Goal: Information Seeking & Learning: Learn about a topic

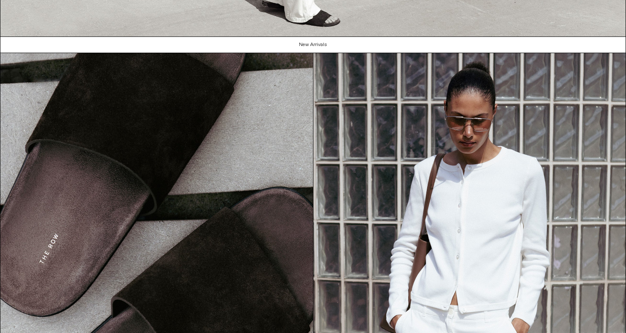
scroll to position [972, 0]
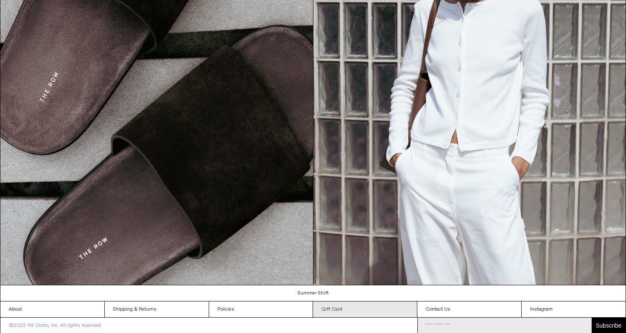
click at [365, 305] on link "Gift Card" at bounding box center [365, 309] width 104 height 16
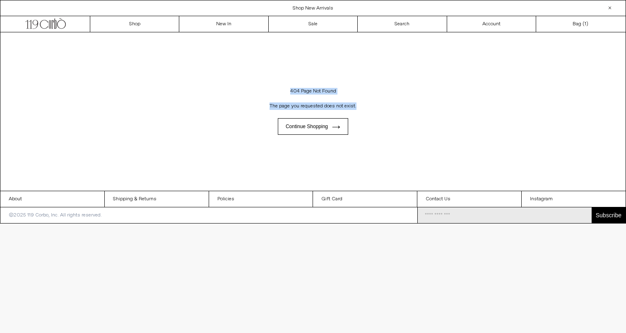
drag, startPoint x: 282, startPoint y: 88, endPoint x: 367, endPoint y: 103, distance: 86.1
click at [367, 103] on div "404 Page Not Found The page you requested does not exist. Continue shopping" at bounding box center [313, 111] width 626 height 158
click at [367, 103] on p "The page you requested does not exist." at bounding box center [313, 106] width 580 height 16
drag, startPoint x: 287, startPoint y: 89, endPoint x: 357, endPoint y: 106, distance: 72.7
click at [357, 106] on div "404 Page Not Found The page you requested does not exist. Continue shopping" at bounding box center [313, 111] width 626 height 158
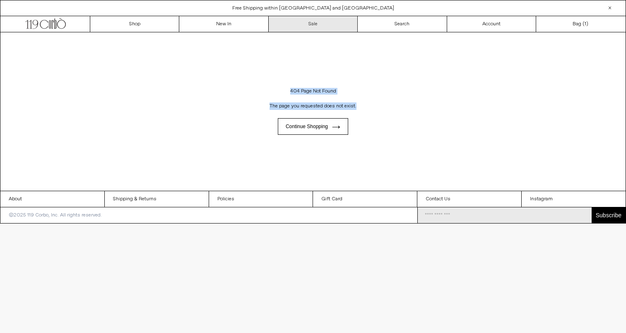
click at [292, 31] on link "Sale" at bounding box center [313, 24] width 89 height 16
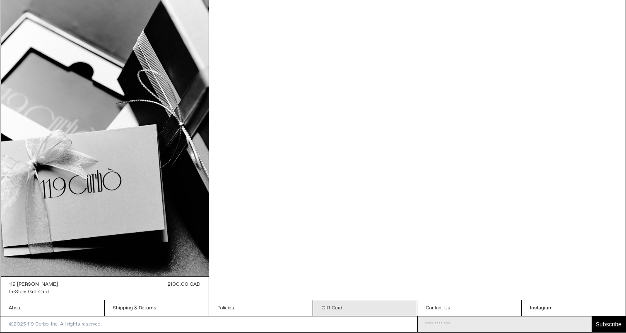
click at [373, 309] on link "Gift Card" at bounding box center [365, 308] width 104 height 16
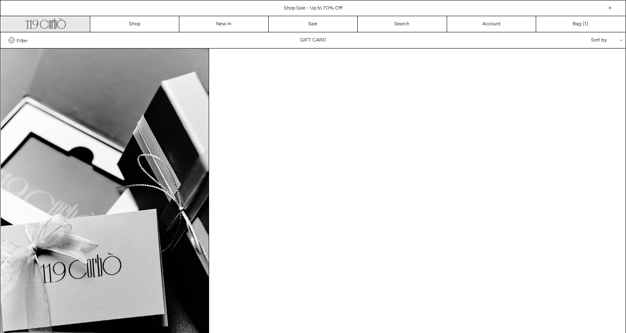
click at [45, 24] on icon ".cls-1, .cls-2 { fill: #231f20; stroke: #231f20; stroke-miterlimit: 10; stroke-…" at bounding box center [45, 23] width 41 height 12
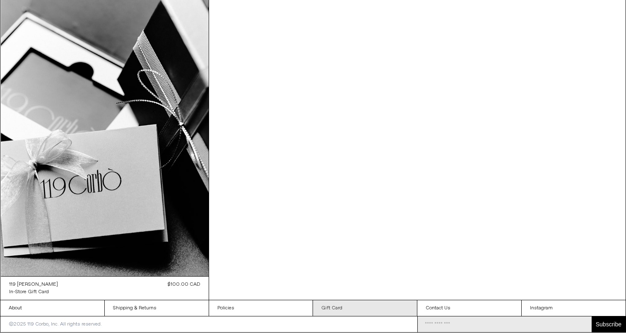
click at [327, 304] on link "Gift Card" at bounding box center [365, 308] width 104 height 16
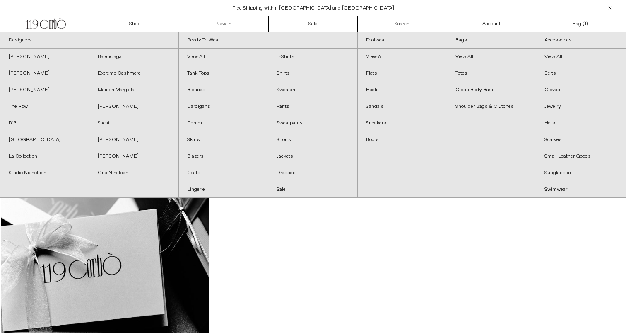
click at [39, 38] on link "Designers" at bounding box center [89, 40] width 178 height 16
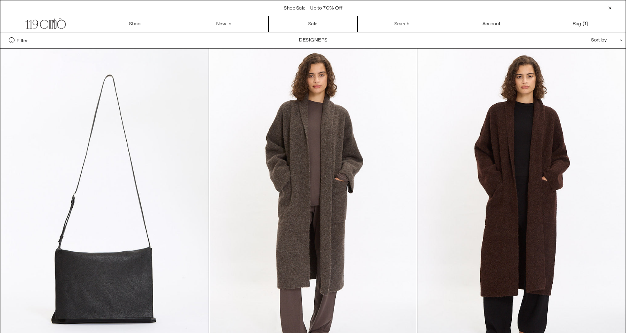
click at [23, 40] on span "Filter" at bounding box center [22, 40] width 11 height 6
click at [0, 0] on select "**********" at bounding box center [0, 0] width 0 height 0
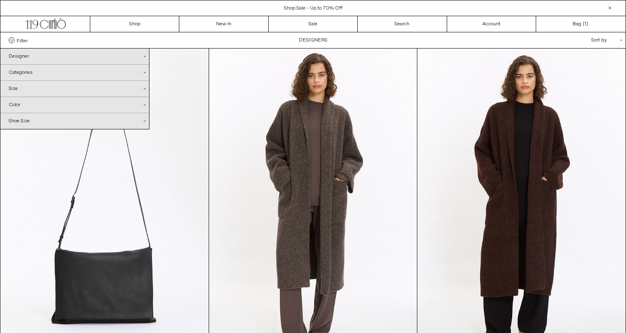
click at [27, 93] on div "Size .cls-1{fill:#231f20}" at bounding box center [74, 89] width 149 height 16
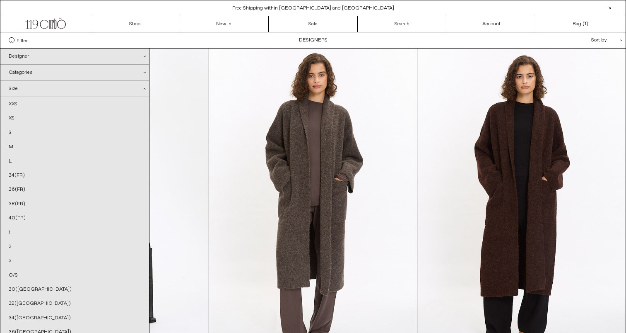
click at [31, 77] on div "Categories .cls-1{fill:#231f20}" at bounding box center [74, 73] width 149 height 16
click at [52, 57] on div "Designer .cls-1{fill:#231f20}" at bounding box center [74, 56] width 149 height 16
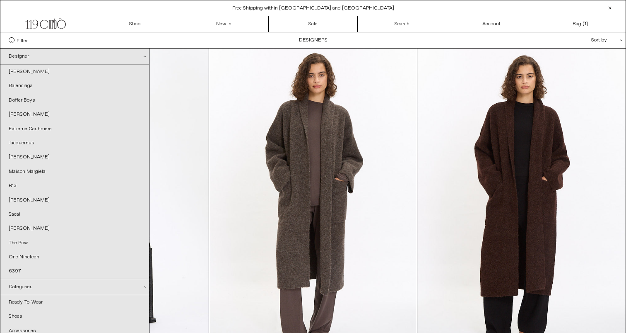
click at [60, 59] on div "Designer .cls-1{fill:#231f20}" at bounding box center [74, 56] width 149 height 16
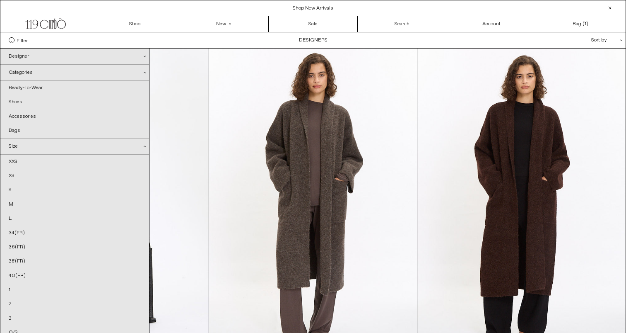
click at [57, 70] on div "Categories .cls-1{fill:#231f20}" at bounding box center [74, 73] width 149 height 16
click at [61, 92] on div "Size .cls-1{fill:#231f20}" at bounding box center [74, 89] width 149 height 16
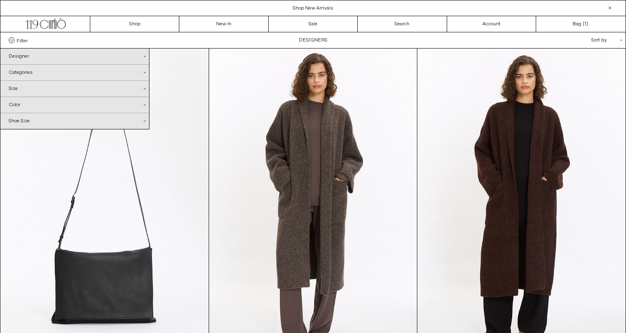
click at [58, 104] on div "Color .cls-1{fill:#231f20}" at bounding box center [74, 105] width 149 height 16
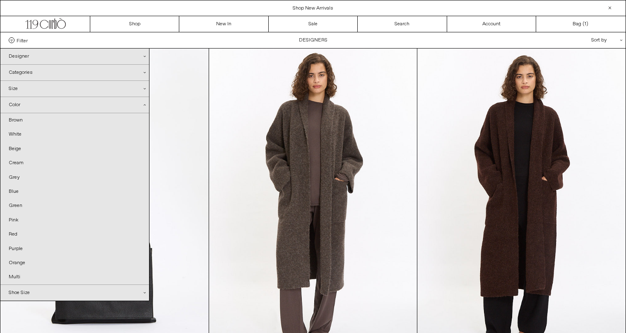
click at [58, 104] on div "Color .cls-1{fill:#231f20}" at bounding box center [74, 105] width 149 height 16
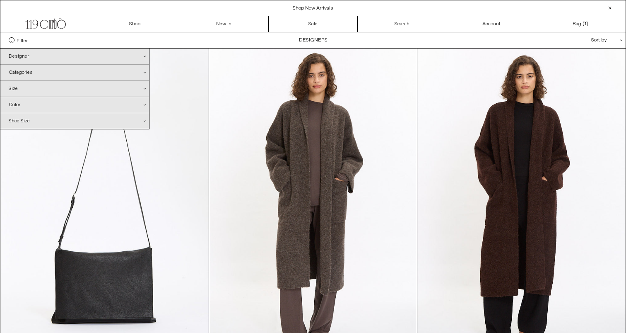
click at [60, 59] on div "Designer .cls-1{fill:#231f20}" at bounding box center [74, 56] width 149 height 16
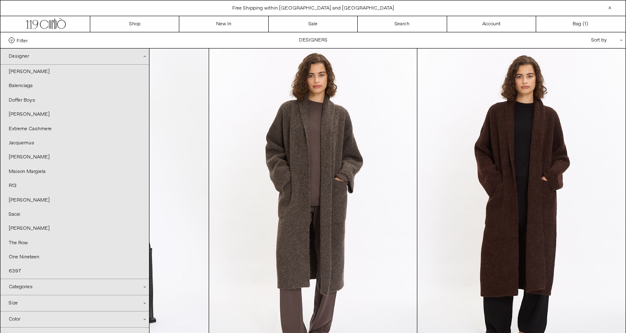
click at [75, 58] on div "Designer .cls-1{fill:#231f20}" at bounding box center [74, 56] width 149 height 16
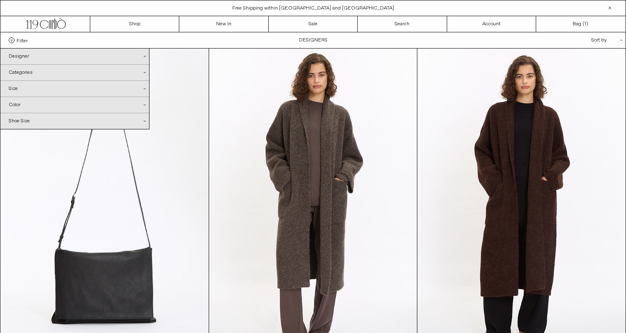
click at [23, 86] on div "Size .cls-1{fill:#231f20}" at bounding box center [74, 89] width 149 height 16
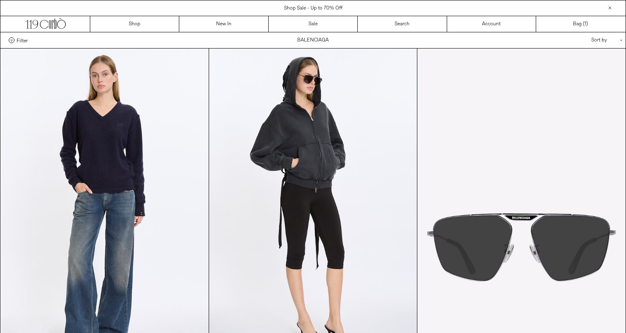
click at [23, 40] on span "Filter" at bounding box center [22, 40] width 11 height 6
click at [0, 0] on select "**********" at bounding box center [0, 0] width 0 height 0
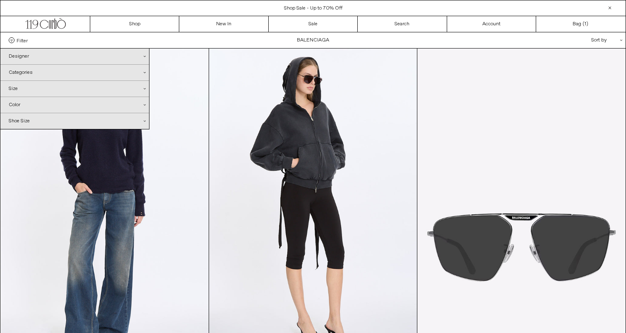
click at [33, 90] on div "Size .cls-1{fill:#231f20}" at bounding box center [74, 89] width 149 height 16
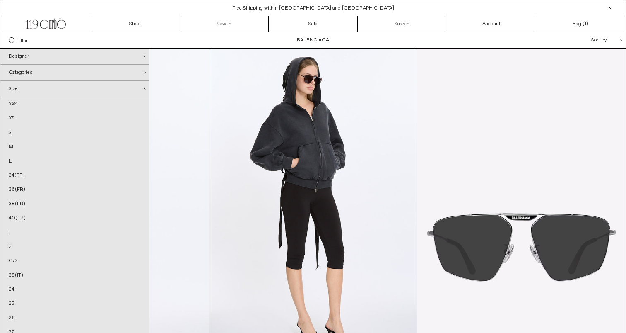
click at [73, 90] on div "Size .cls-1{fill:#231f20}" at bounding box center [74, 89] width 149 height 16
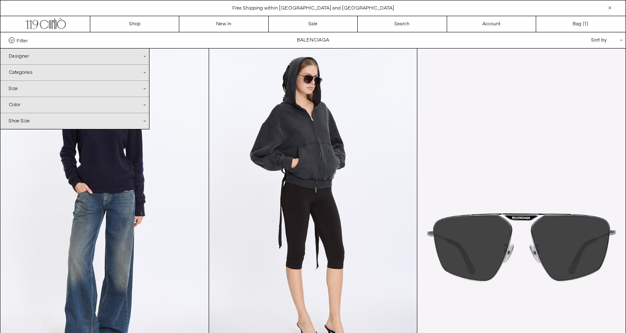
click at [73, 90] on div "Size .cls-1{fill:#231f20}" at bounding box center [74, 89] width 149 height 16
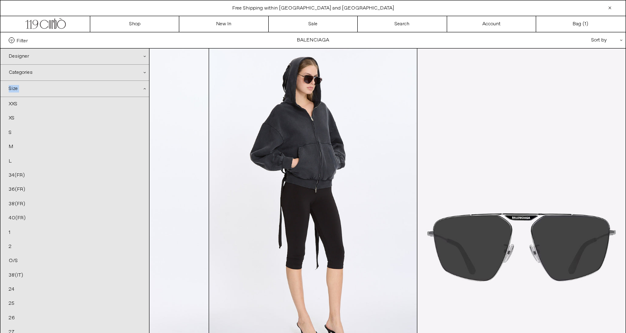
click at [73, 90] on div "Size .cls-1{fill:#231f20}" at bounding box center [74, 89] width 149 height 16
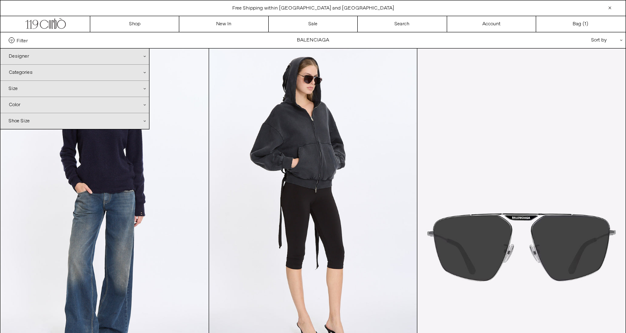
click at [50, 105] on div "Color .cls-1{fill:#231f20}" at bounding box center [74, 105] width 149 height 16
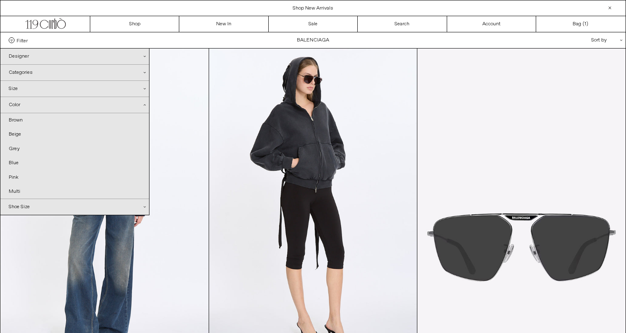
click at [50, 105] on div "Color .cls-1{fill:#231f20}" at bounding box center [74, 105] width 149 height 16
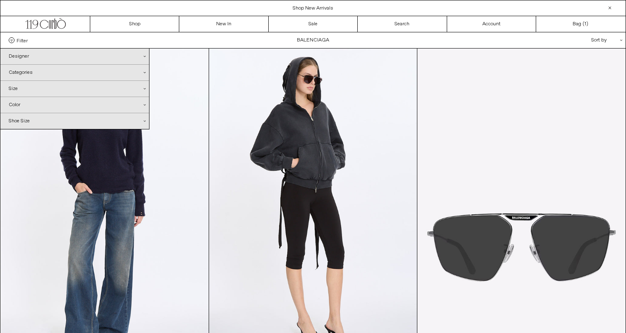
click at [63, 70] on div "Categories .cls-1{fill:#231f20}" at bounding box center [74, 73] width 149 height 16
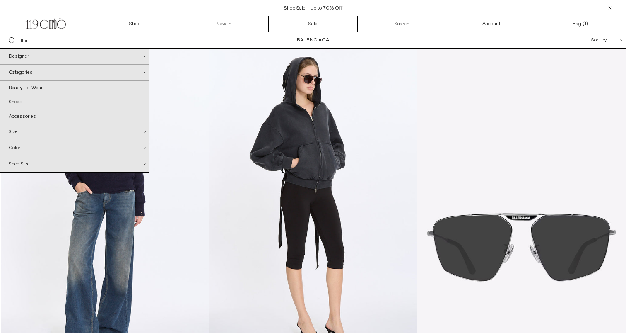
click at [55, 57] on div "Designer .cls-1{fill:#231f20}" at bounding box center [74, 56] width 149 height 16
click at [23, 88] on div "Categories .cls-1{fill:#231f20}" at bounding box center [74, 87] width 149 height 16
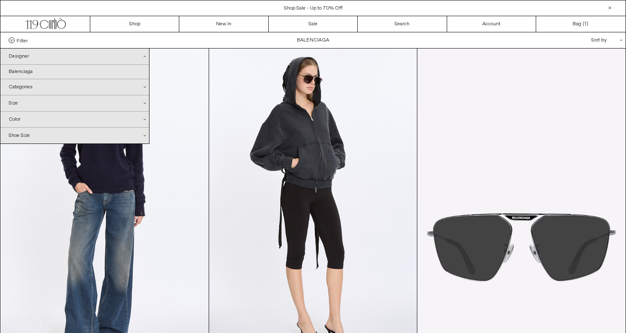
click at [36, 86] on div "Categories .cls-1{fill:#231f20}" at bounding box center [74, 87] width 149 height 16
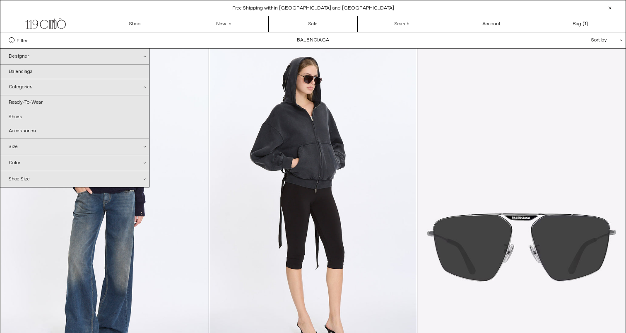
click at [53, 56] on div "Designer .cls-1{fill:#231f20}" at bounding box center [74, 56] width 149 height 16
click at [28, 58] on div "Designer .cls-1{fill:#231f20}" at bounding box center [74, 56] width 149 height 16
click at [25, 57] on div "Designer .cls-1{fill:#231f20}" at bounding box center [74, 56] width 149 height 16
click at [36, 59] on div "Designer .cls-1{fill:#231f20}" at bounding box center [74, 56] width 149 height 16
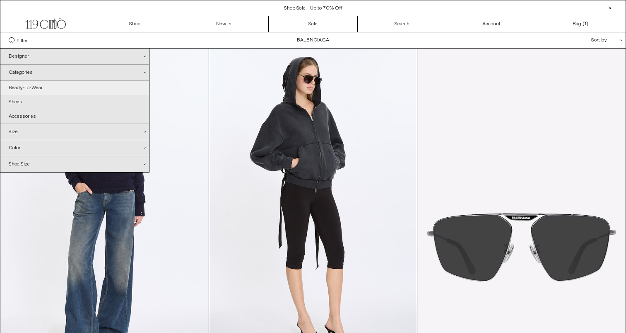
click at [39, 87] on link "Ready-To-Wear" at bounding box center [74, 88] width 149 height 14
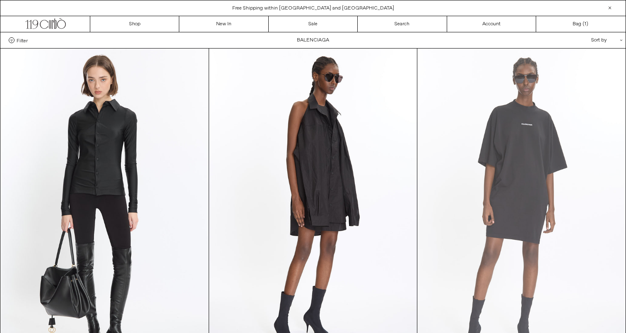
click at [464, 93] on at bounding box center [522, 204] width 208 height 312
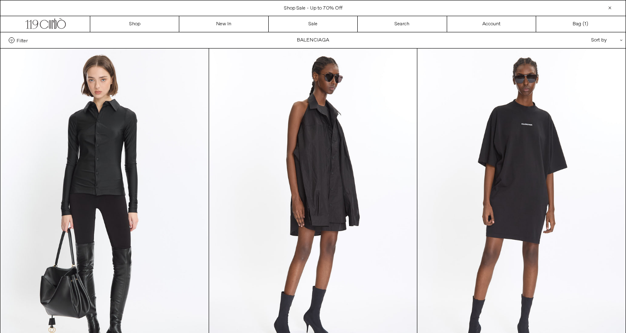
click at [25, 38] on span "Filter" at bounding box center [22, 40] width 11 height 6
click at [0, 0] on select "**********" at bounding box center [0, 0] width 0 height 0
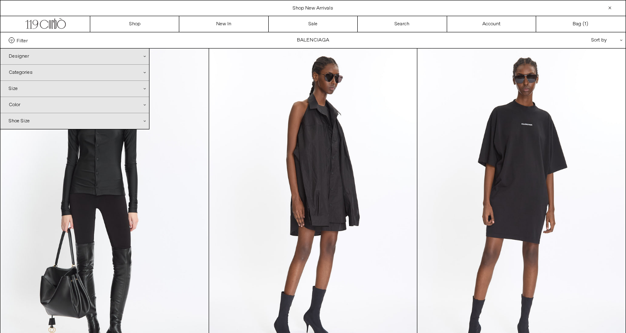
click at [54, 73] on div "Categories .cls-1{fill:#231f20}" at bounding box center [74, 73] width 149 height 16
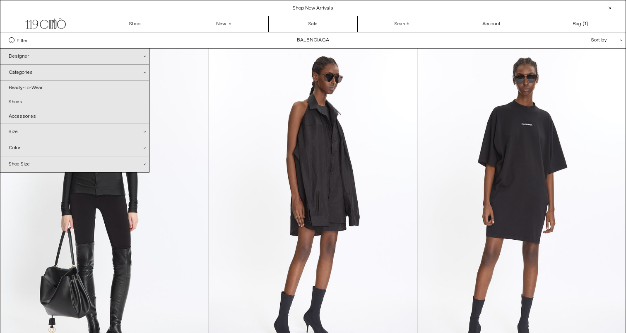
click at [54, 73] on div "Categories .cls-1{fill:#231f20}" at bounding box center [74, 73] width 149 height 16
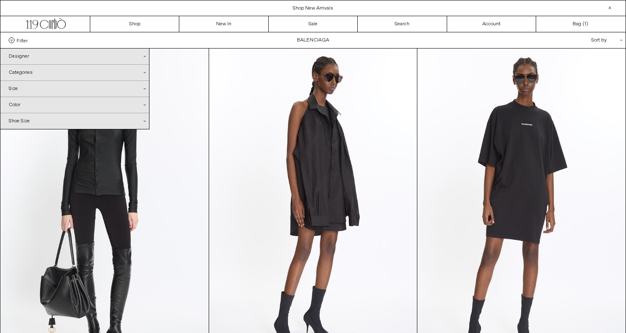
click at [62, 56] on div "Designer .cls-1{fill:#231f20}" at bounding box center [74, 56] width 149 height 16
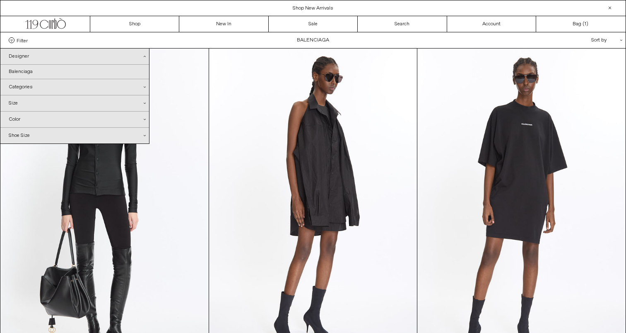
click at [62, 56] on div "Designer .cls-1{fill:#231f20}" at bounding box center [74, 56] width 149 height 16
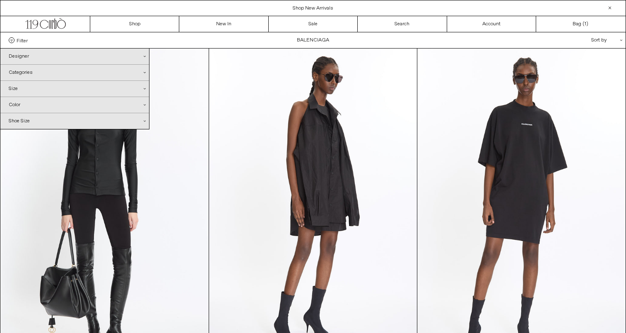
click at [63, 101] on div "Color .cls-1{fill:#231f20}" at bounding box center [74, 105] width 149 height 16
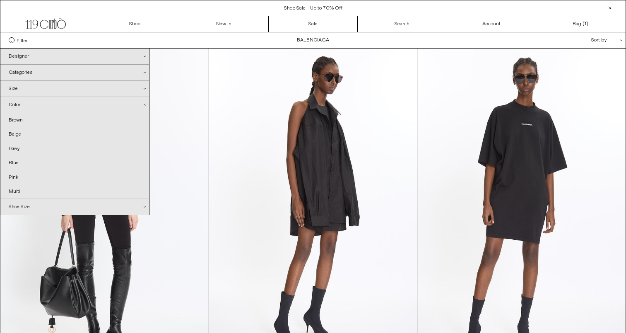
click at [63, 101] on div "Color .cls-1{fill:#231f20}" at bounding box center [74, 105] width 149 height 16
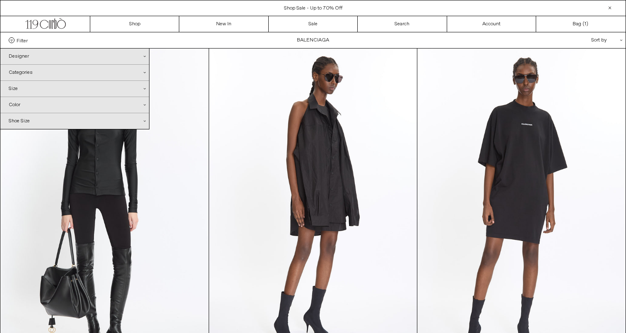
click at [76, 83] on div "Size .cls-1{fill:#231f20}" at bounding box center [74, 89] width 149 height 16
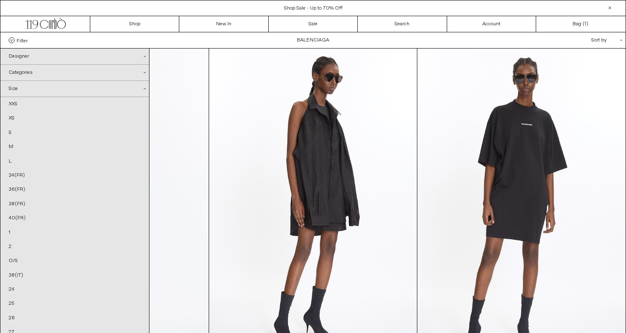
click at [76, 83] on div "Size .cls-1{fill:#231f20}" at bounding box center [74, 89] width 149 height 16
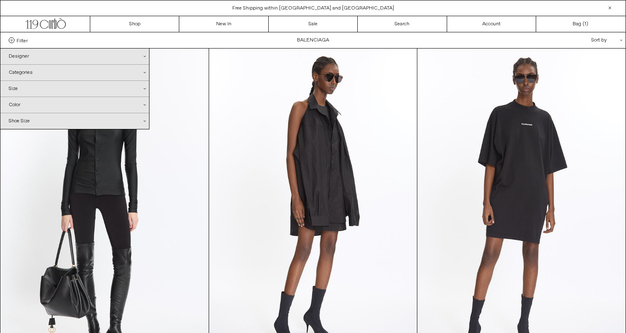
click at [120, 75] on div "Categories .cls-1{fill:#231f20}" at bounding box center [74, 73] width 149 height 16
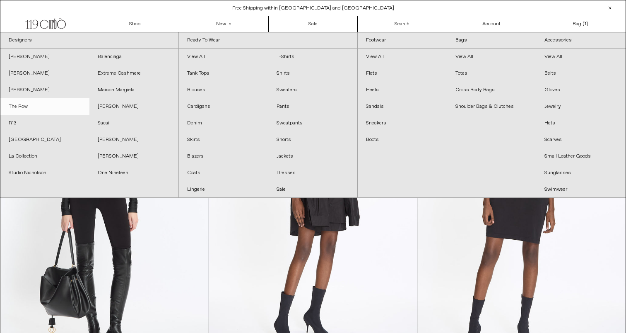
click at [50, 106] on link "The Row" at bounding box center [44, 106] width 89 height 17
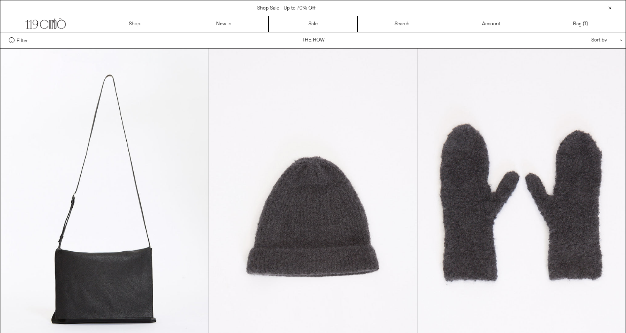
click at [20, 42] on span "Filter" at bounding box center [22, 40] width 11 height 6
click at [0, 0] on select "**********" at bounding box center [0, 0] width 0 height 0
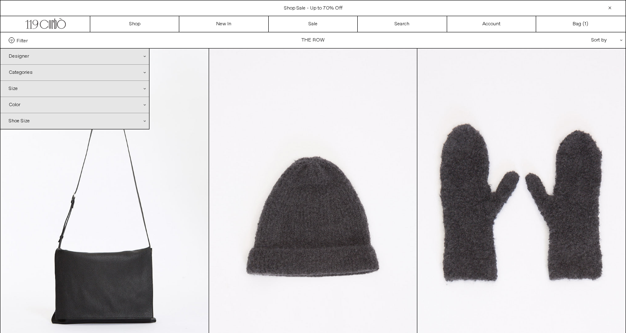
click at [21, 75] on div "Categories .cls-1{fill:#231f20}" at bounding box center [74, 73] width 149 height 16
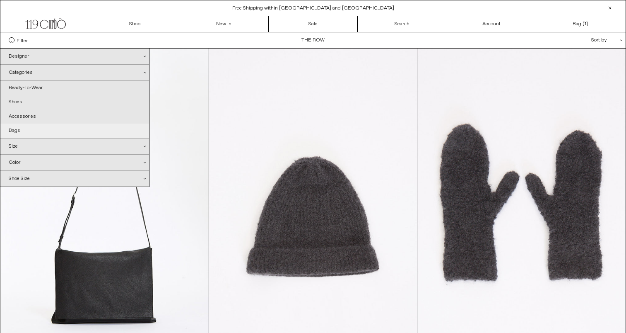
click at [31, 130] on link "Bags" at bounding box center [74, 130] width 149 height 14
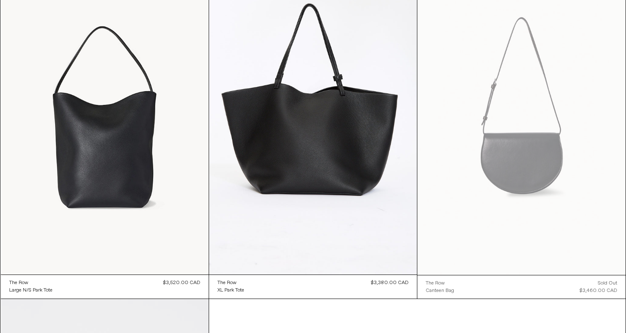
scroll to position [11, 0]
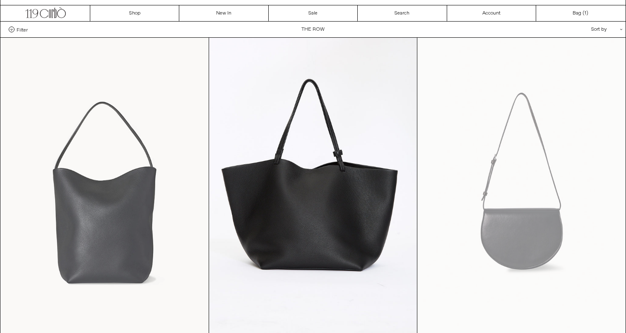
click at [137, 106] on at bounding box center [105, 194] width 208 height 312
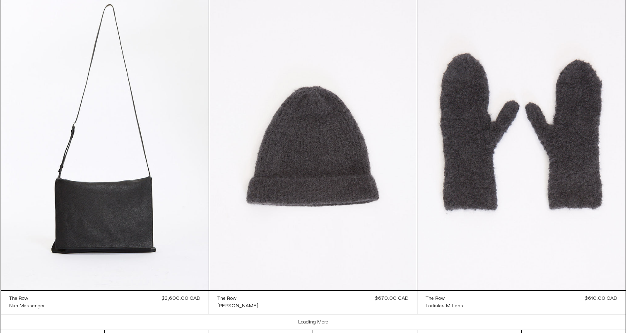
scroll to position [1287, 0]
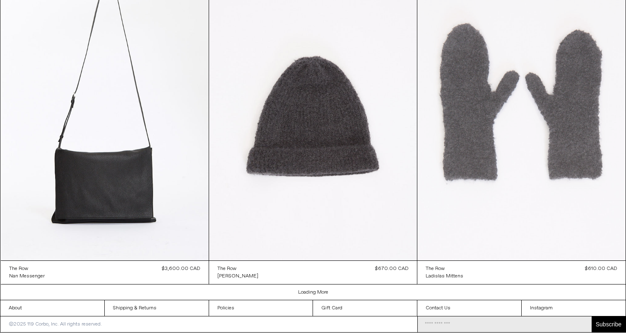
click at [495, 133] on at bounding box center [522, 104] width 208 height 312
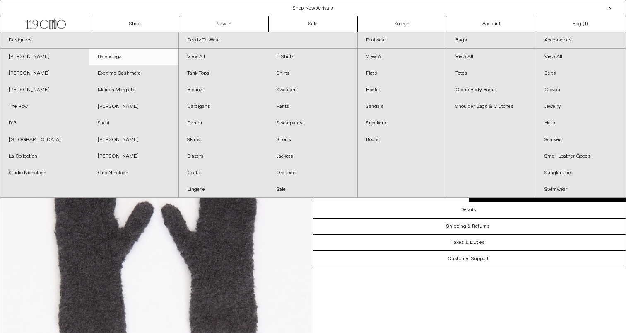
click at [130, 54] on link "Balenciaga" at bounding box center [133, 56] width 89 height 17
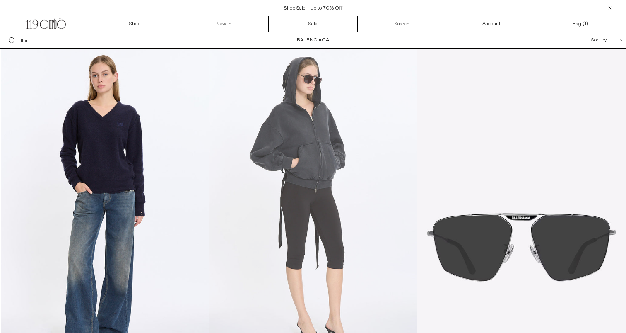
click at [325, 150] on at bounding box center [313, 204] width 208 height 312
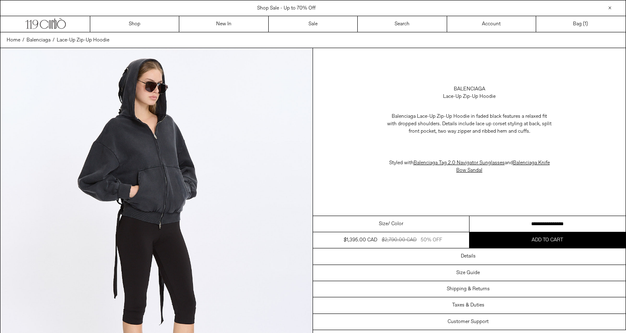
scroll to position [234, 0]
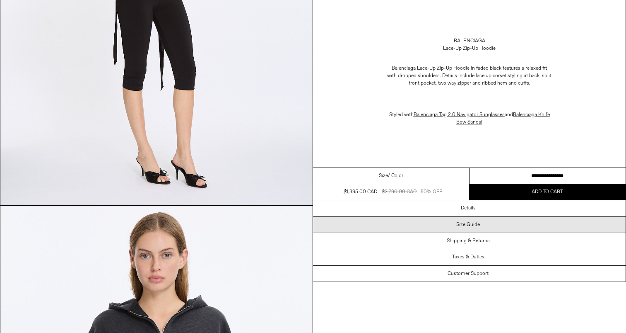
click at [455, 225] on div "Size Guide" at bounding box center [469, 225] width 313 height 16
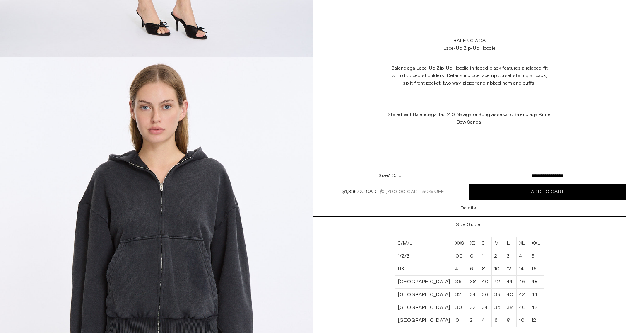
scroll to position [384, 0]
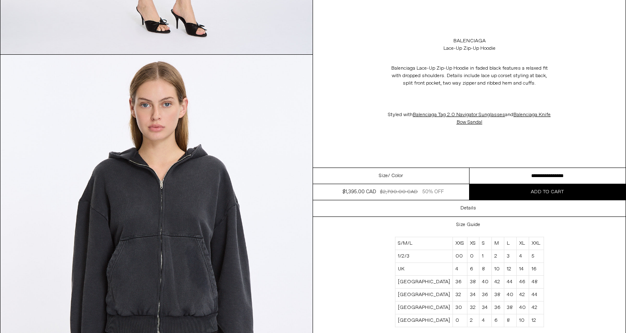
drag, startPoint x: 452, startPoint y: 251, endPoint x: 486, endPoint y: 285, distance: 47.5
click at [486, 285] on tbody "S/M/L XXS XS S M L XL XXL 1/2/3 00 0 1 2 3 4 5 UK 4 6 8 10 12 14 16 ITALY 36 38…" at bounding box center [469, 282] width 149 height 90
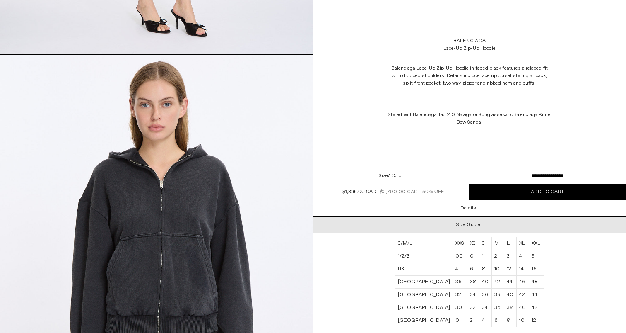
click at [474, 222] on h3 "Size Guide" at bounding box center [468, 225] width 24 height 6
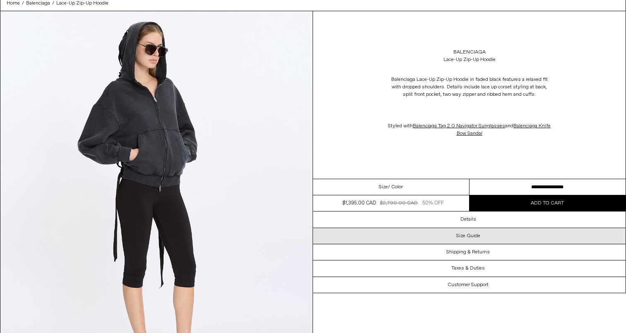
scroll to position [11, 0]
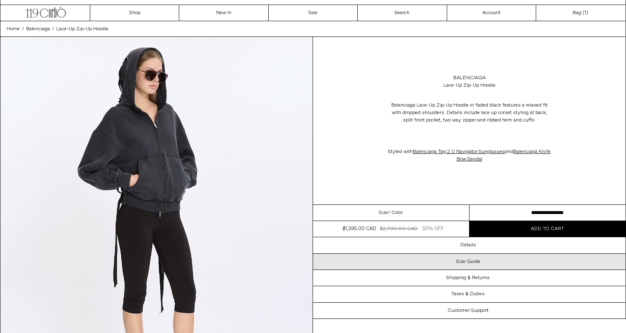
click at [443, 254] on div "Size Guide" at bounding box center [469, 261] width 313 height 16
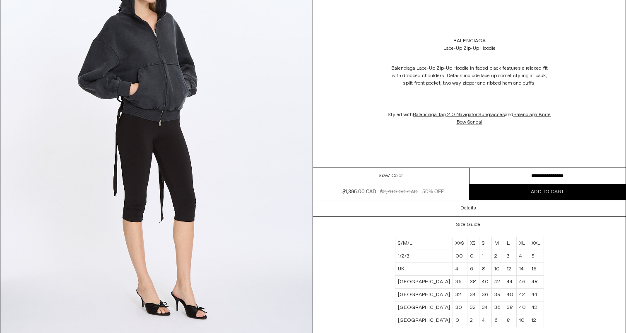
scroll to position [106, 0]
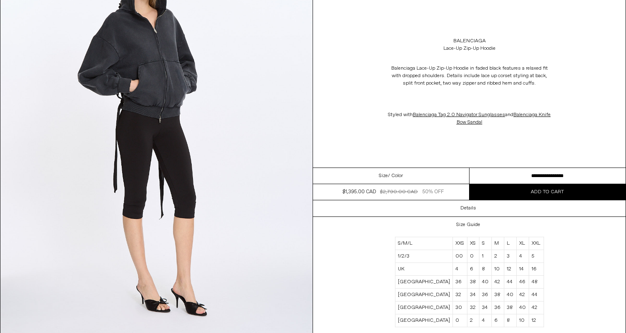
click at [441, 206] on div "Details" at bounding box center [469, 208] width 313 height 16
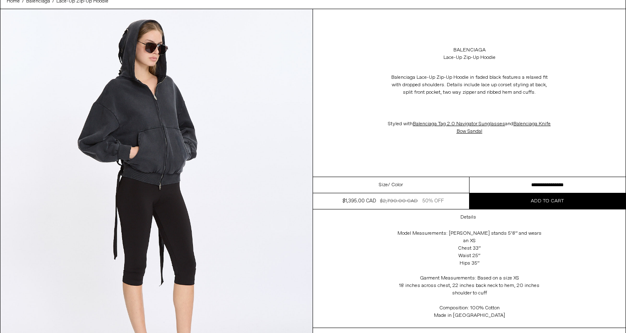
scroll to position [0, 0]
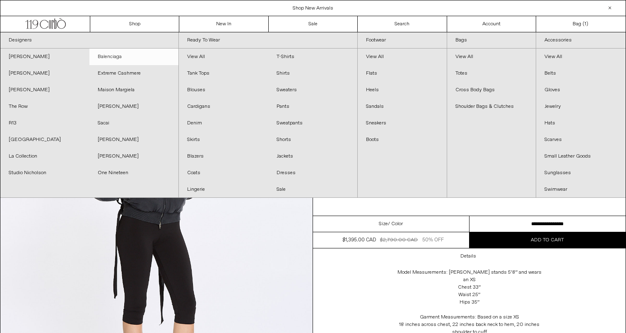
click at [133, 60] on link "Balenciaga" at bounding box center [133, 56] width 89 height 17
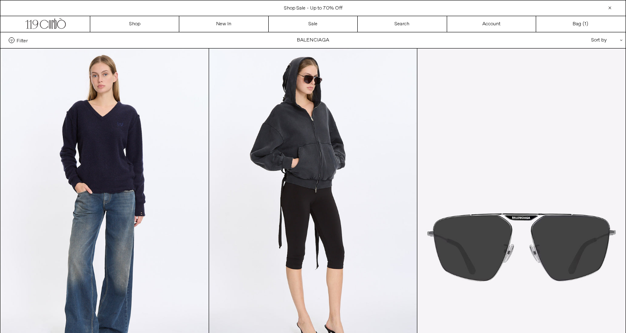
click at [10, 36] on div "Filter Designer .cls-1{fill:#231f20} [GEOGRAPHIC_DATA] Categories .cls-1{fill:#…" at bounding box center [312, 40] width 625 height 16
click at [24, 40] on span "Filter" at bounding box center [22, 40] width 11 height 6
click at [0, 0] on select "**********" at bounding box center [0, 0] width 0 height 0
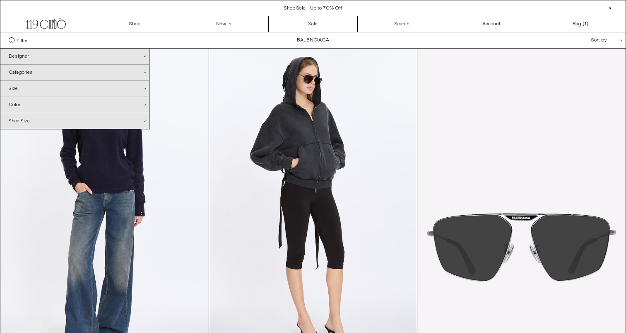
click at [32, 57] on div "Designer .cls-1{fill:#231f20}" at bounding box center [74, 56] width 149 height 16
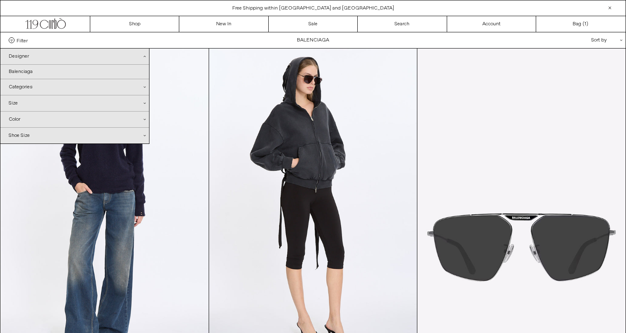
click at [22, 61] on div "Designer .cls-1{fill:#231f20}" at bounding box center [74, 56] width 149 height 16
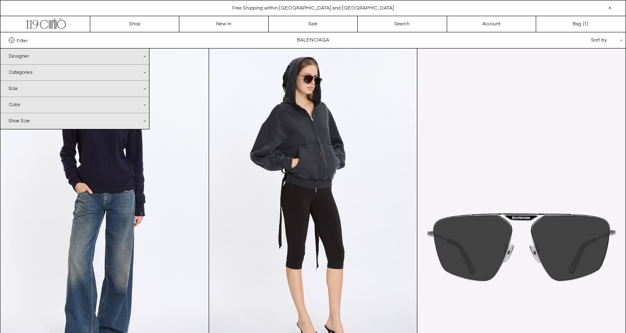
click at [22, 58] on div "Designer .cls-1{fill:#231f20}" at bounding box center [74, 56] width 149 height 16
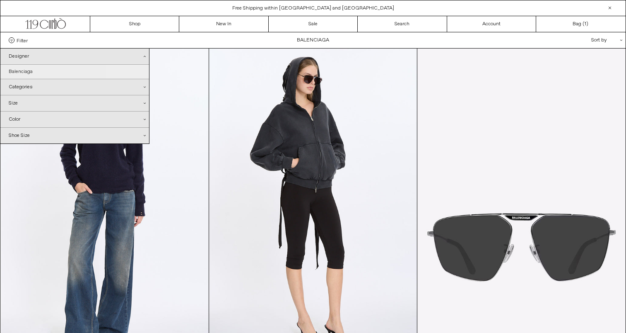
click at [27, 72] on link "Balenciaga" at bounding box center [74, 72] width 149 height 14
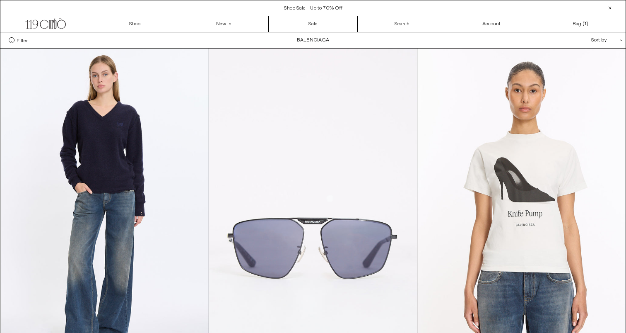
click at [16, 38] on label "Filter" at bounding box center [18, 40] width 19 height 6
click at [0, 0] on select "**********" at bounding box center [0, 0] width 0 height 0
